Goal: Communication & Community: Share content

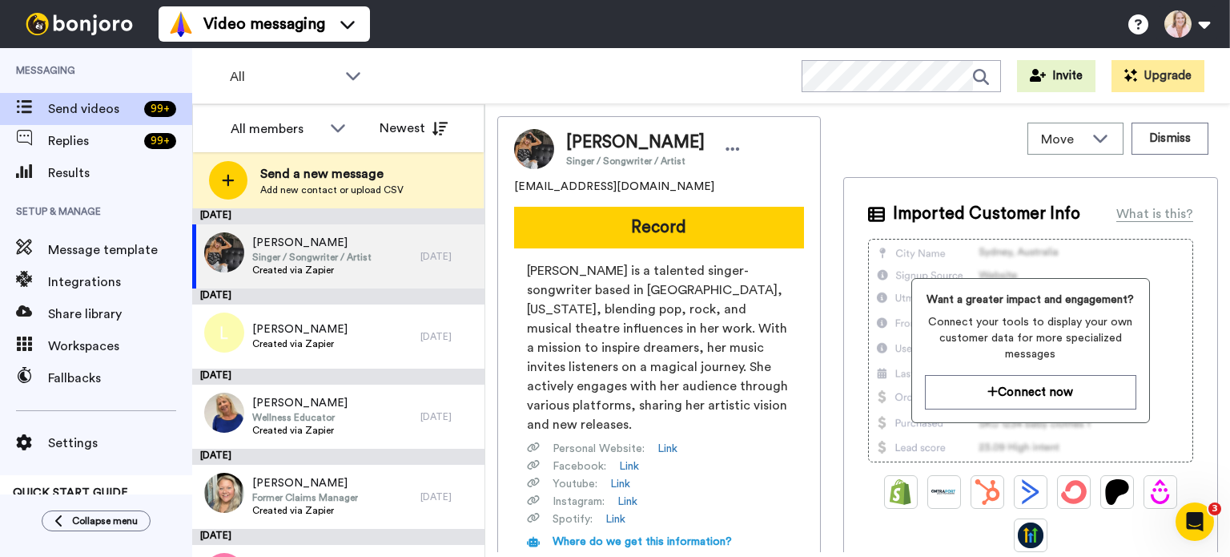
click at [345, 196] on div "Send a new message Add new contact or upload CSV" at bounding box center [338, 180] width 291 height 56
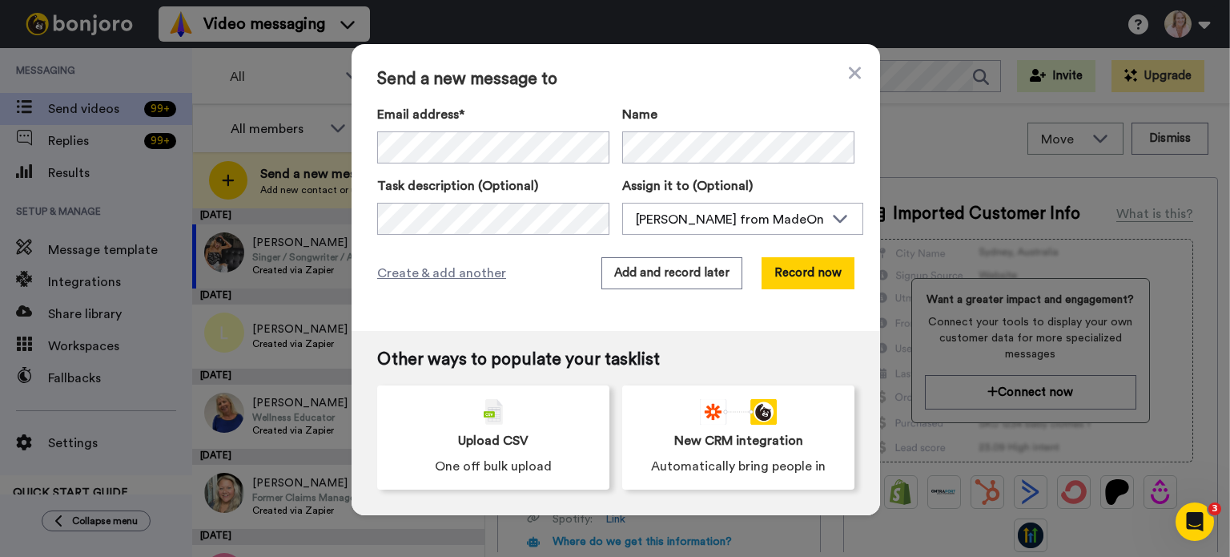
click at [810, 281] on button "Record now" at bounding box center [808, 273] width 93 height 32
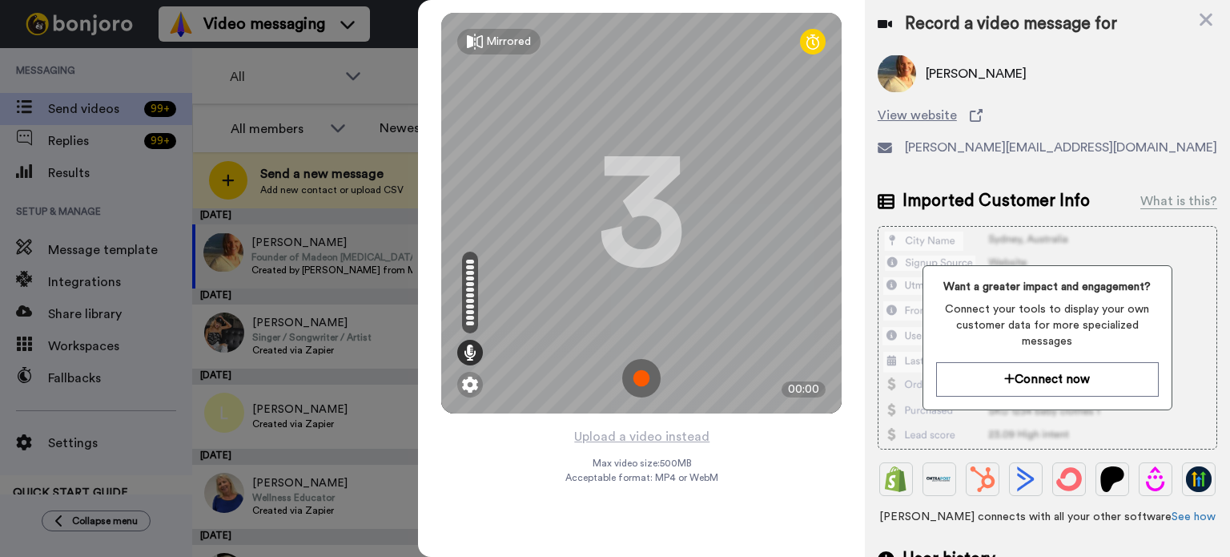
click at [477, 387] on img at bounding box center [470, 384] width 16 height 16
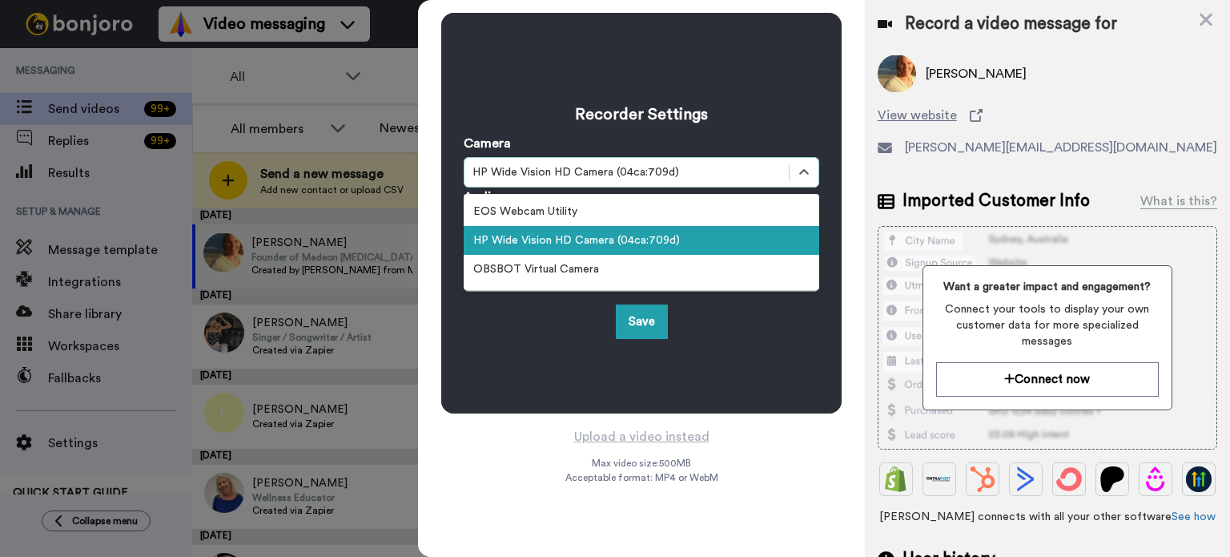
click at [638, 179] on div "HP Wide Vision HD Camera (04ca:709d)" at bounding box center [627, 172] width 308 height 16
click at [627, 239] on div "HP Wide Vision HD Camera (04ca:709d)" at bounding box center [642, 240] width 356 height 29
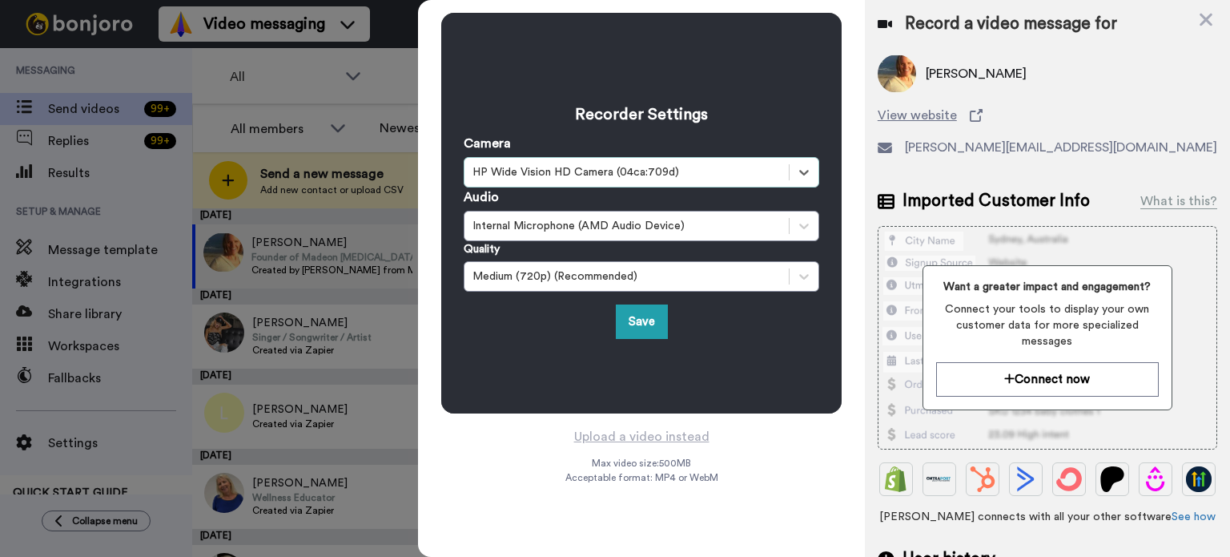
click at [667, 231] on div "Internal Microphone (AMD Audio Device)" at bounding box center [627, 226] width 308 height 16
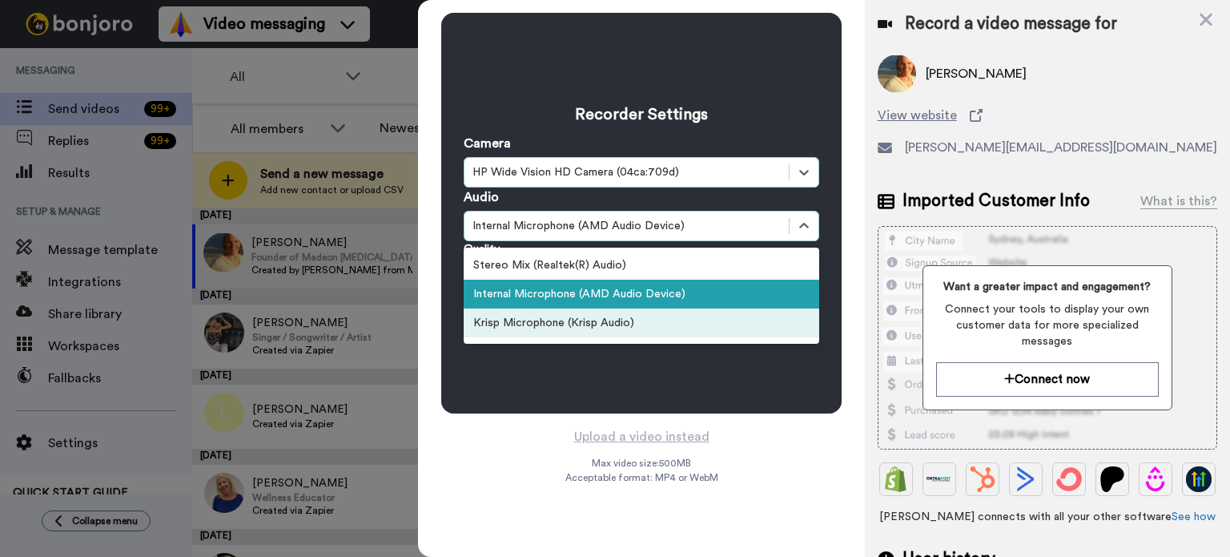
click at [644, 324] on div "Krisp Microphone (Krisp Audio)" at bounding box center [642, 322] width 356 height 29
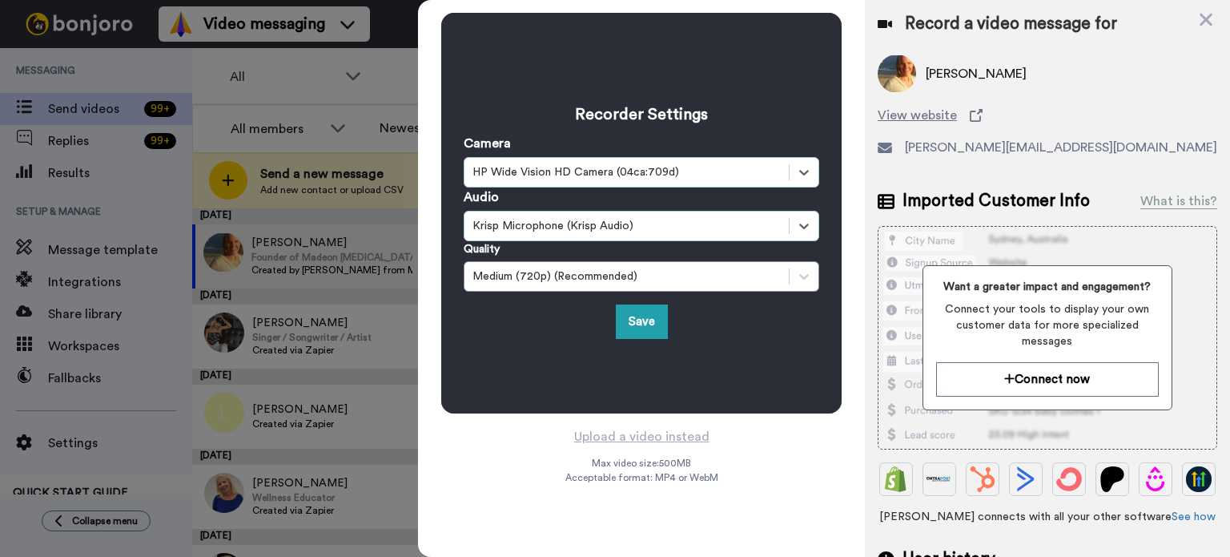
click at [648, 319] on button "Save" at bounding box center [642, 321] width 52 height 34
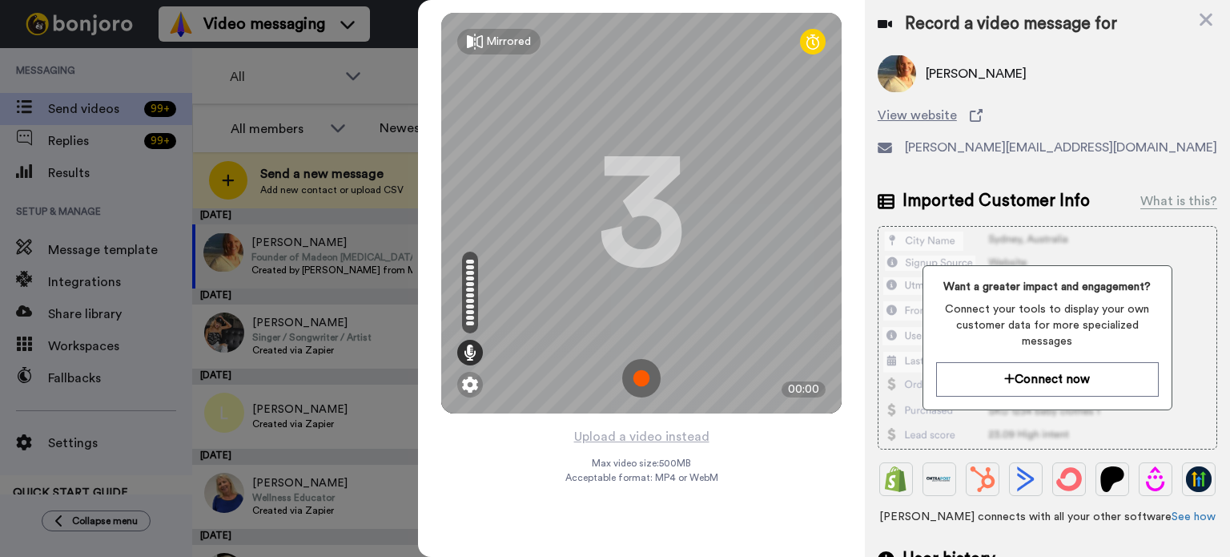
click at [73, 437] on div at bounding box center [615, 278] width 1230 height 557
click at [473, 384] on img at bounding box center [470, 384] width 16 height 16
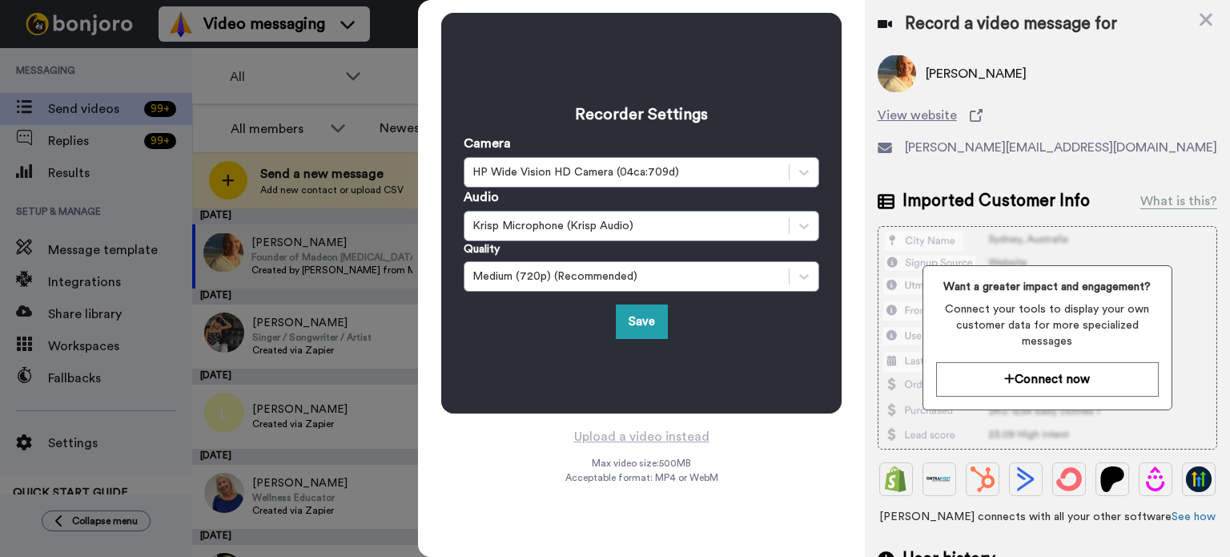
click at [641, 329] on button "Save" at bounding box center [642, 321] width 52 height 34
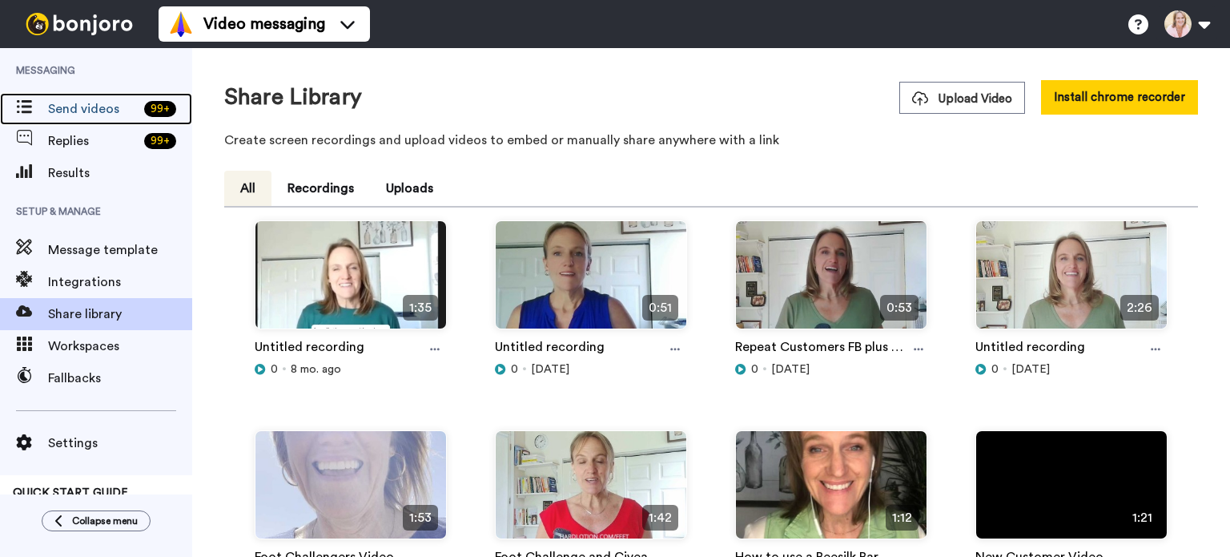
click at [87, 116] on span "Send videos" at bounding box center [93, 108] width 90 height 19
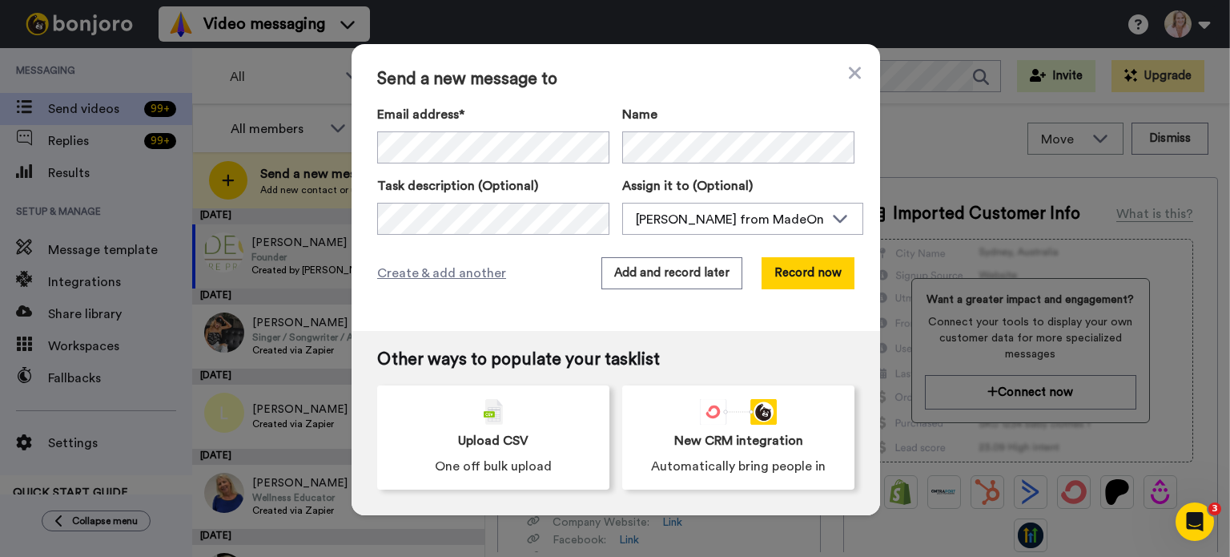
click at [804, 281] on button "Record now" at bounding box center [808, 273] width 93 height 32
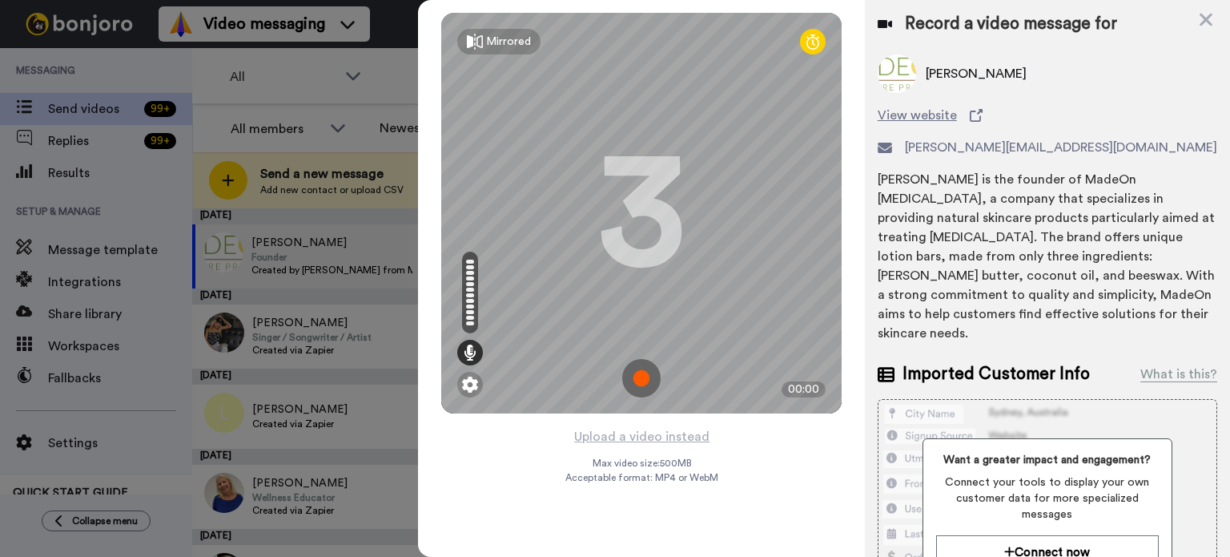
click at [641, 388] on img at bounding box center [641, 378] width 38 height 38
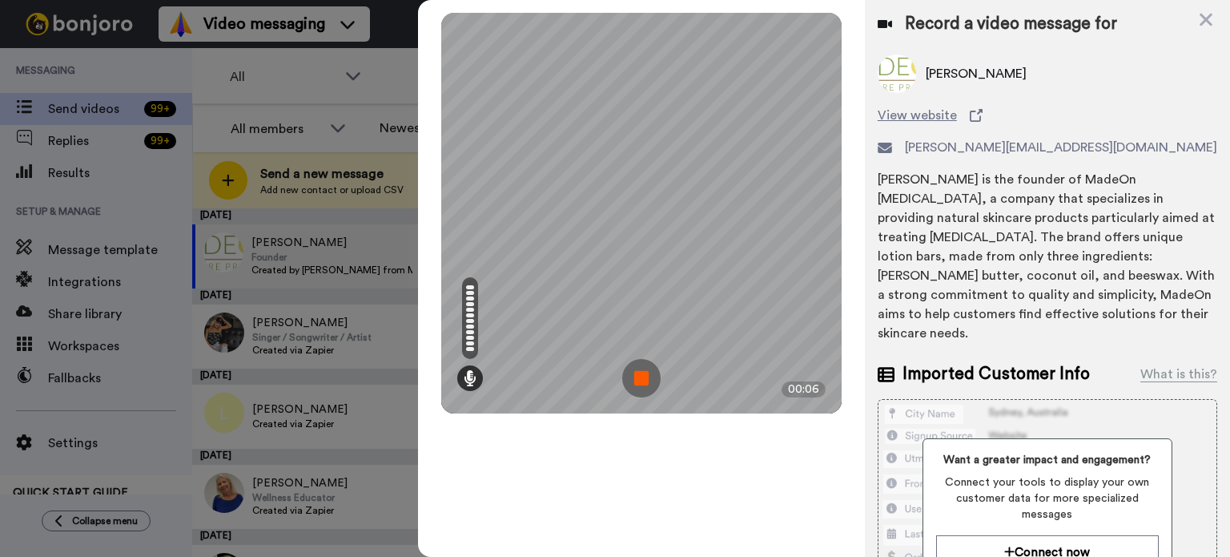
click at [638, 374] on img at bounding box center [641, 378] width 38 height 38
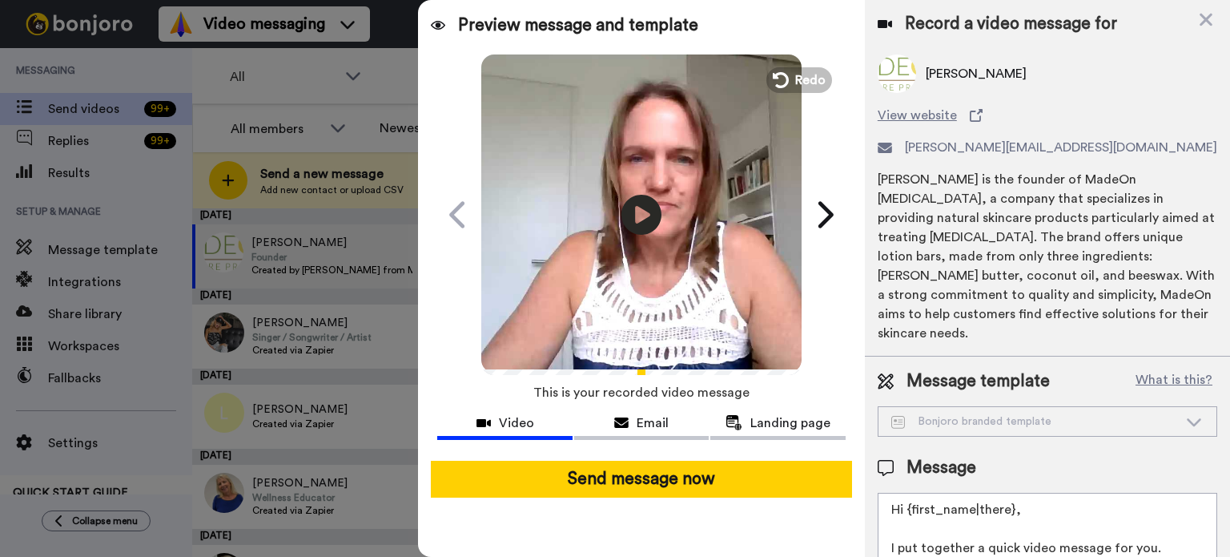
click at [650, 213] on icon at bounding box center [642, 215] width 40 height 40
click at [1205, 24] on icon at bounding box center [1206, 20] width 16 height 20
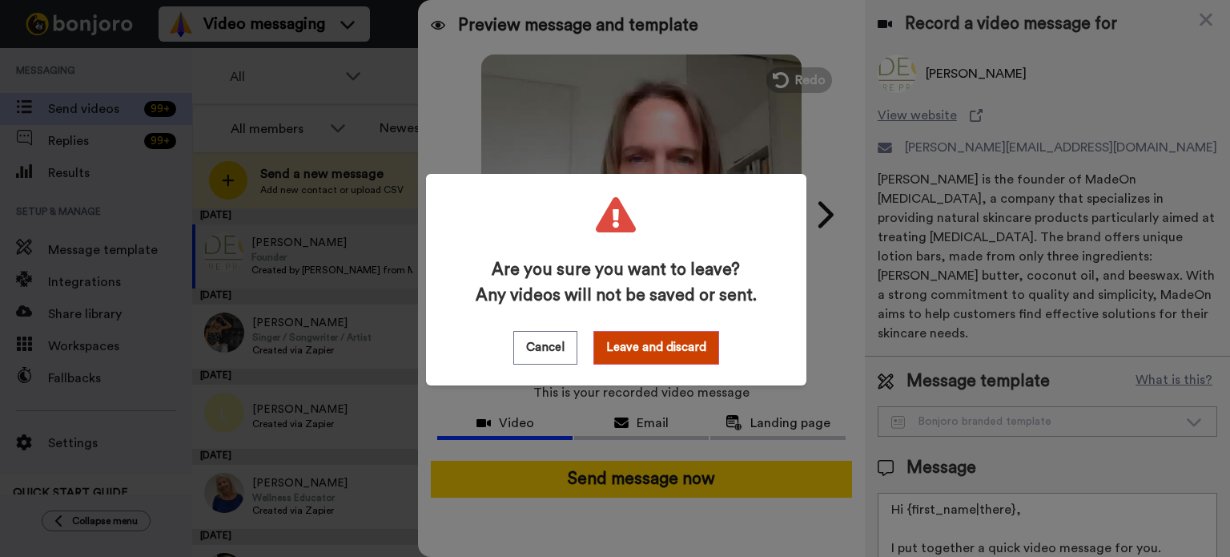
click at [639, 348] on button "Leave and discard" at bounding box center [657, 348] width 126 height 34
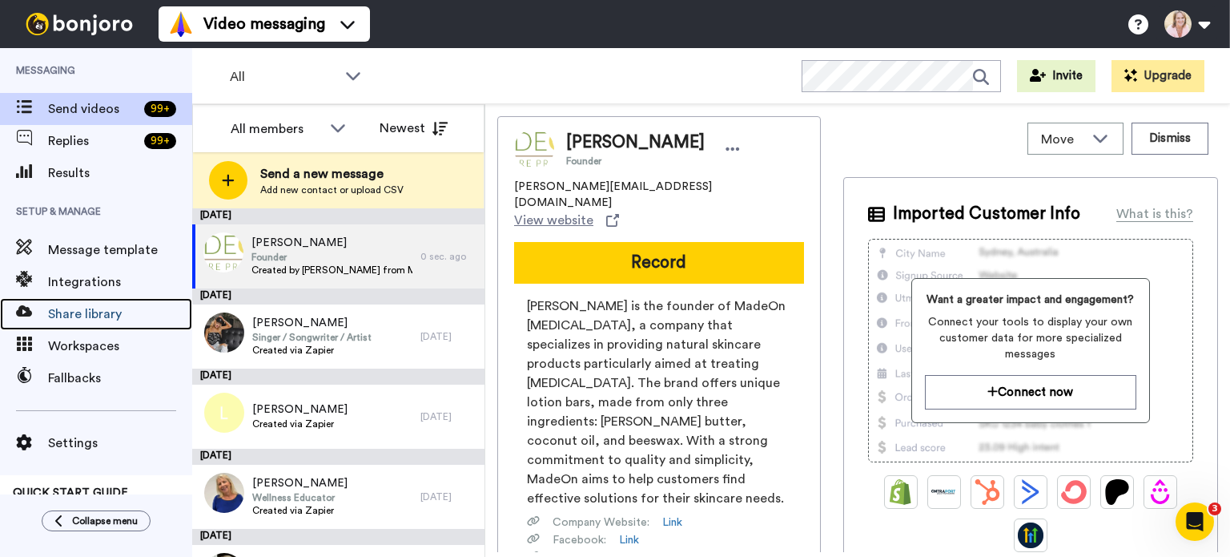
click at [83, 316] on span "Share library" at bounding box center [120, 313] width 144 height 19
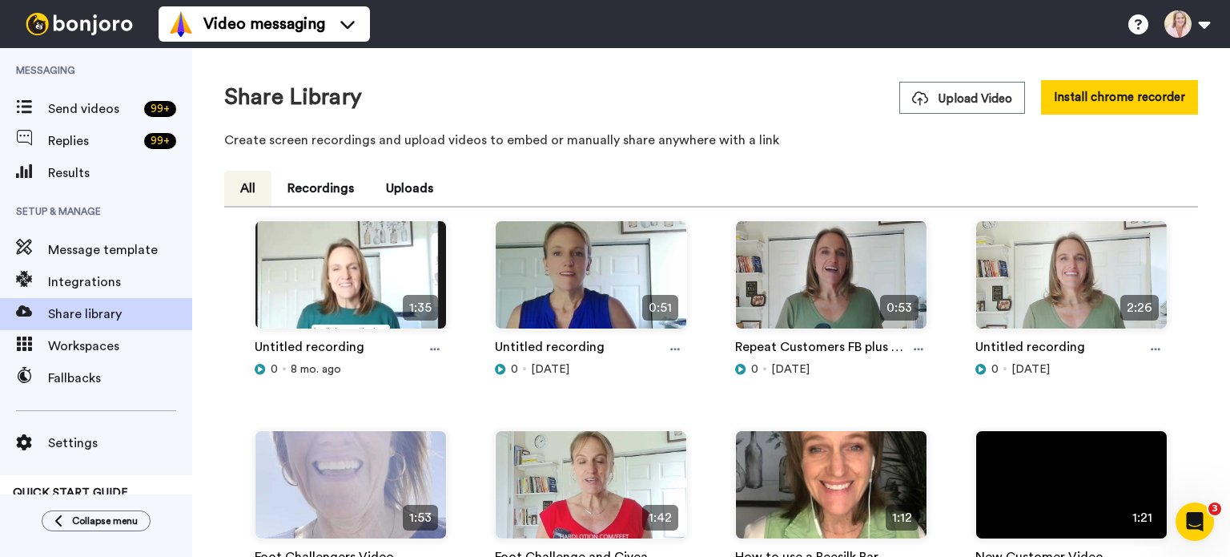
click at [1104, 91] on button "Install chrome recorder" at bounding box center [1119, 97] width 157 height 34
click at [71, 116] on span "Send videos" at bounding box center [93, 108] width 90 height 19
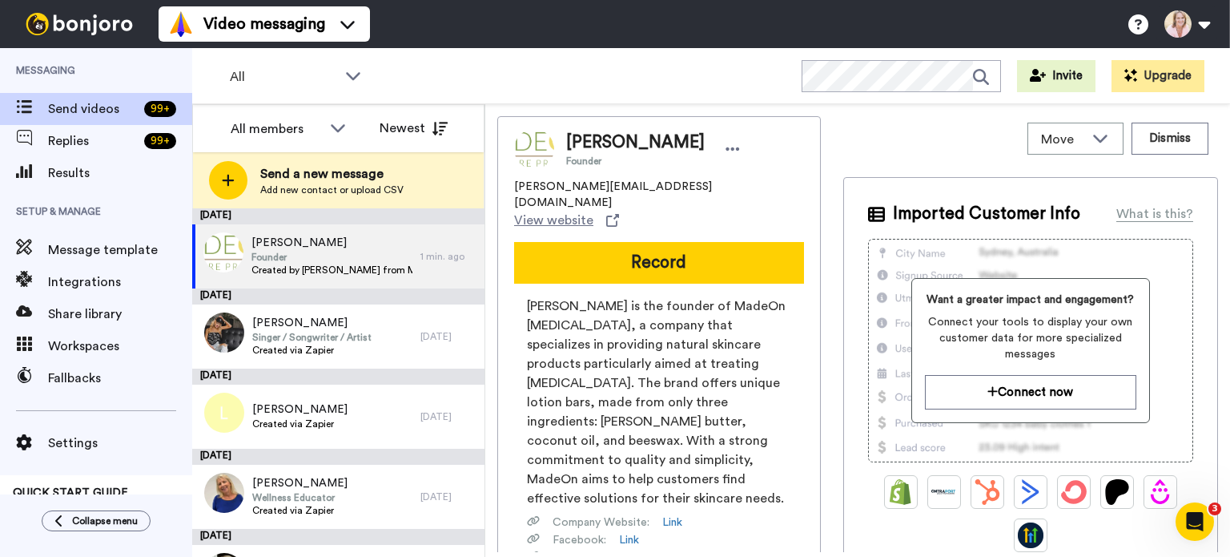
click at [665, 242] on button "Record" at bounding box center [659, 263] width 290 height 42
